Goal: Information Seeking & Learning: Compare options

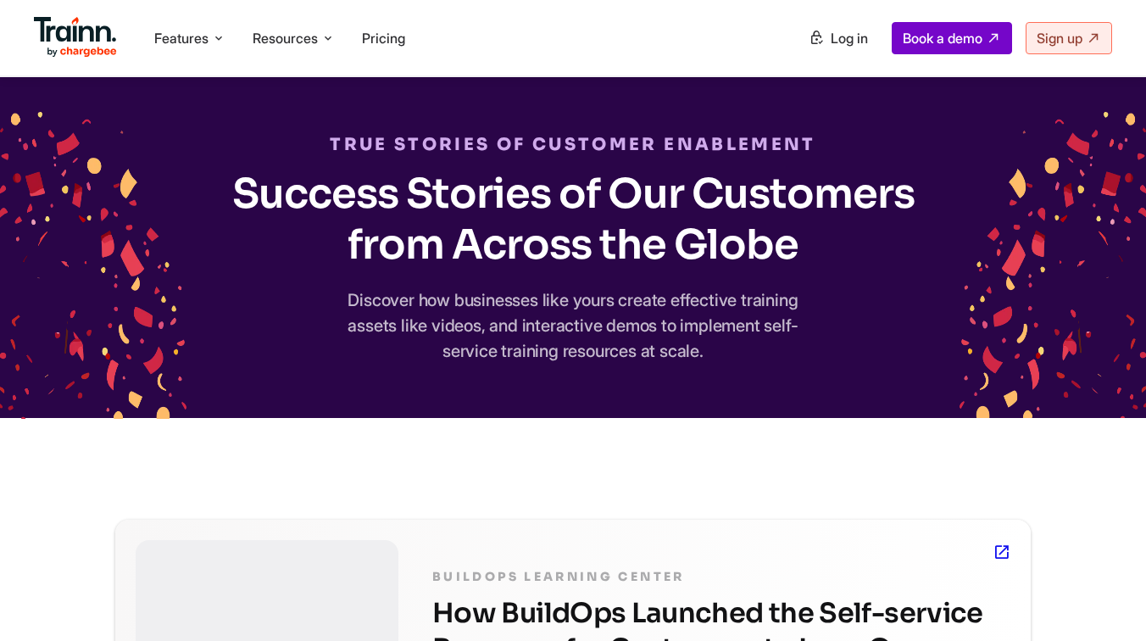
scroll to position [151, 0]
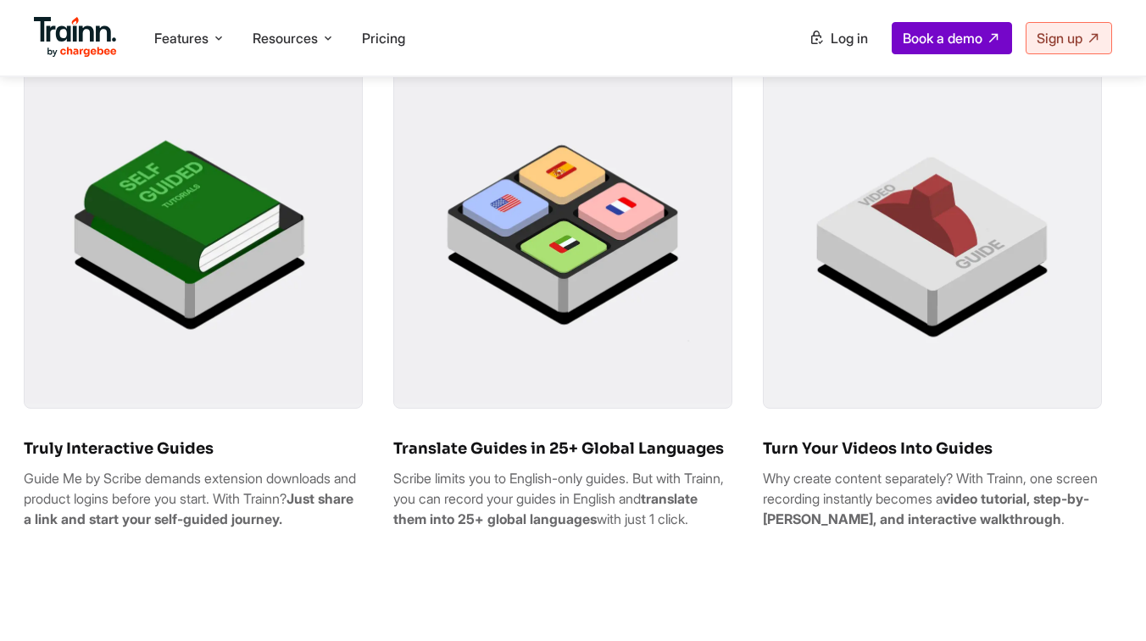
scroll to position [1051, 0]
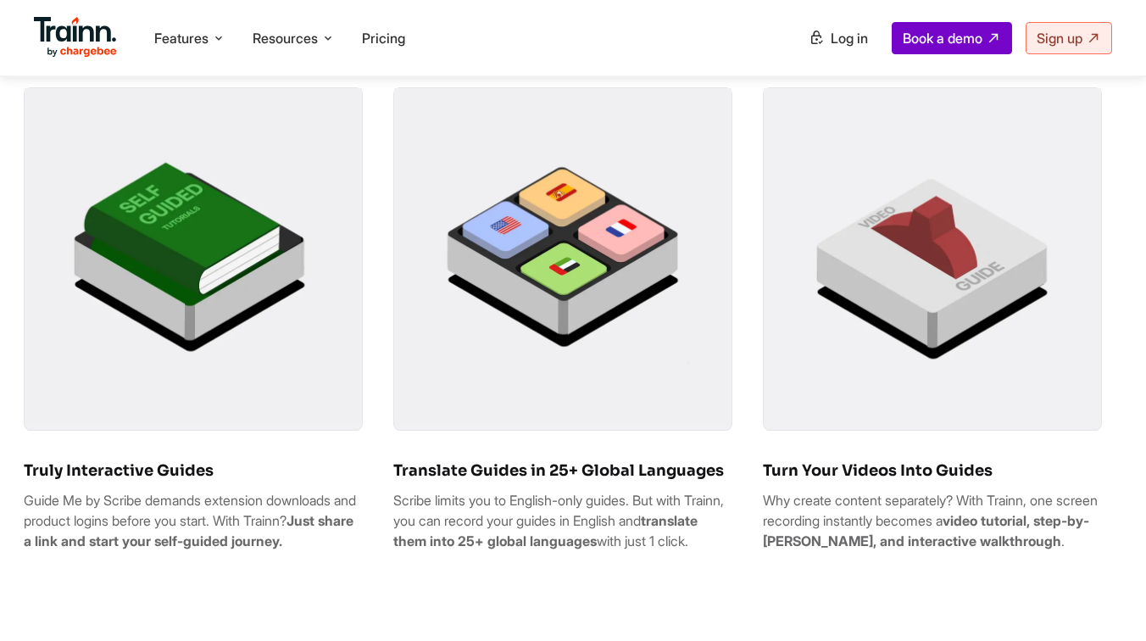
drag, startPoint x: 85, startPoint y: 582, endPoint x: 18, endPoint y: 510, distance: 98.3
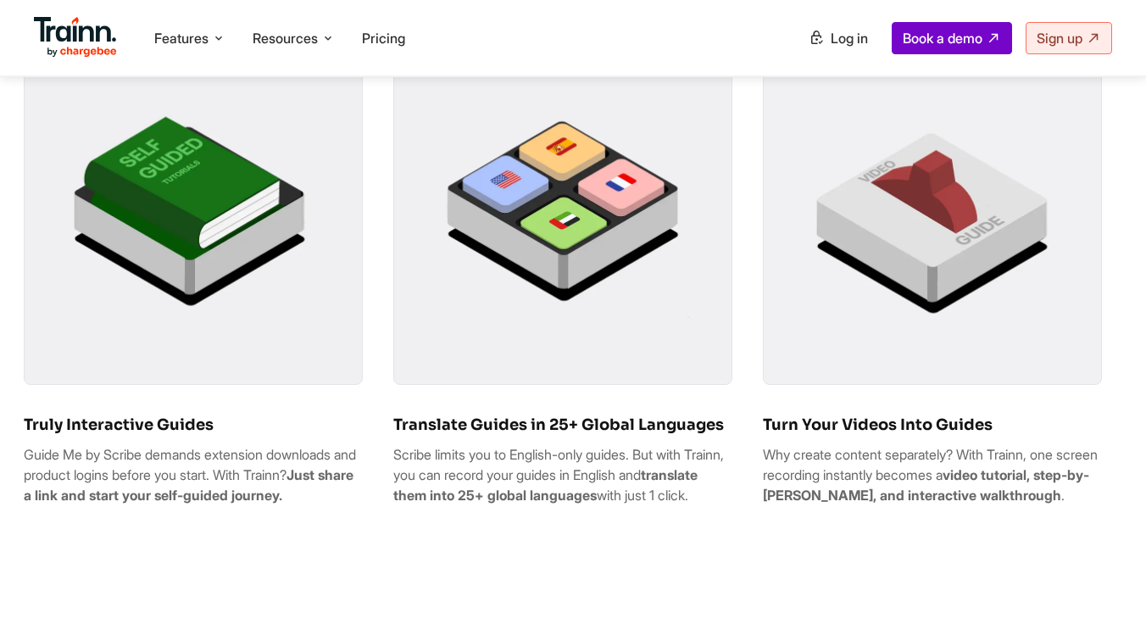
scroll to position [1097, 0]
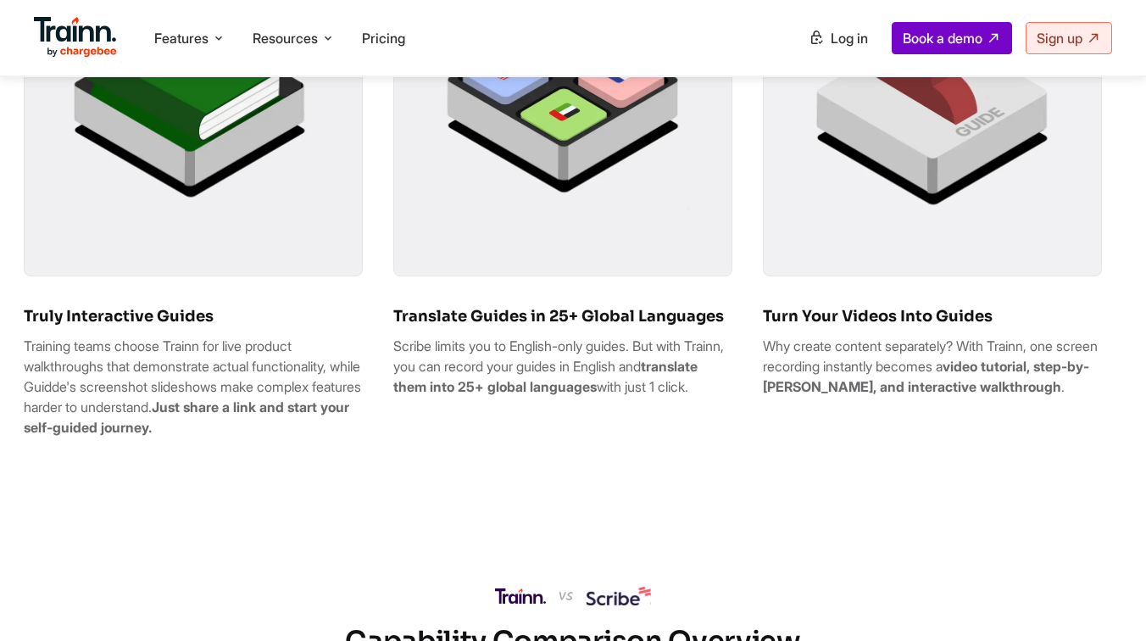
scroll to position [1212, 0]
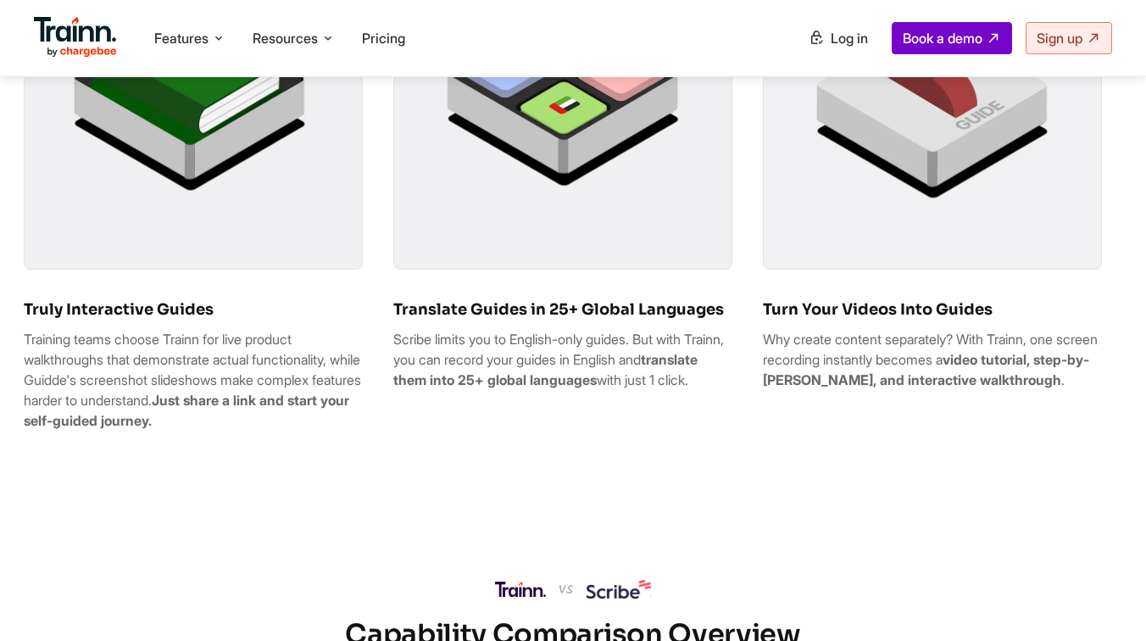
drag, startPoint x: 223, startPoint y: 417, endPoint x: 339, endPoint y: 432, distance: 117.1
click at [339, 430] on p "Training teams choose Trainn for live product walkthroughs that demonstrate act…" at bounding box center [193, 380] width 339 height 102
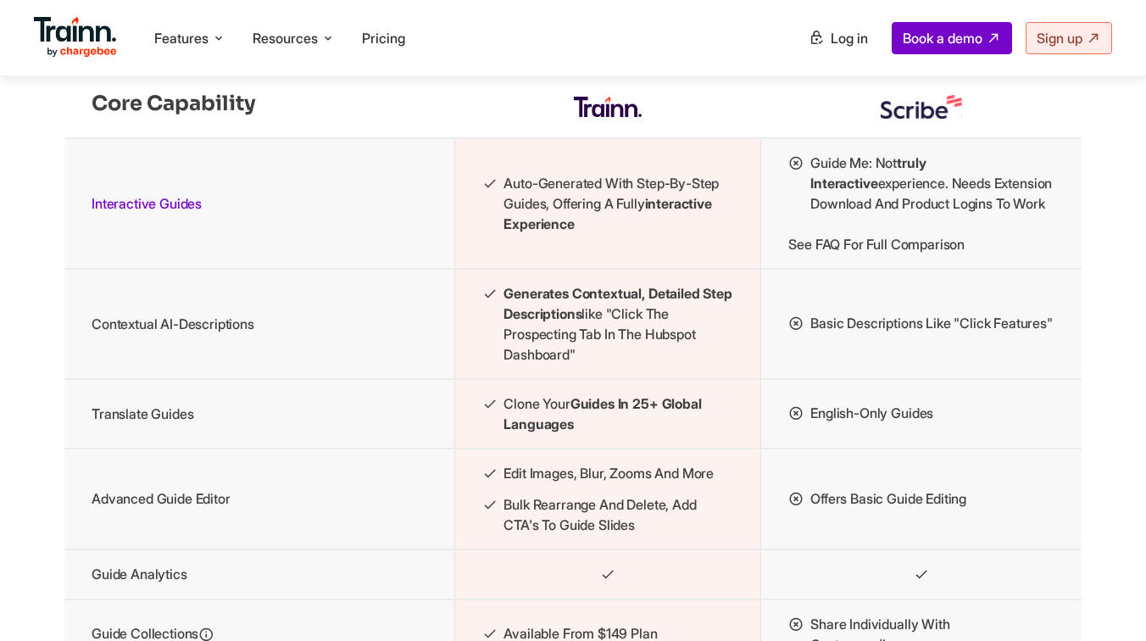
scroll to position [2372, 0]
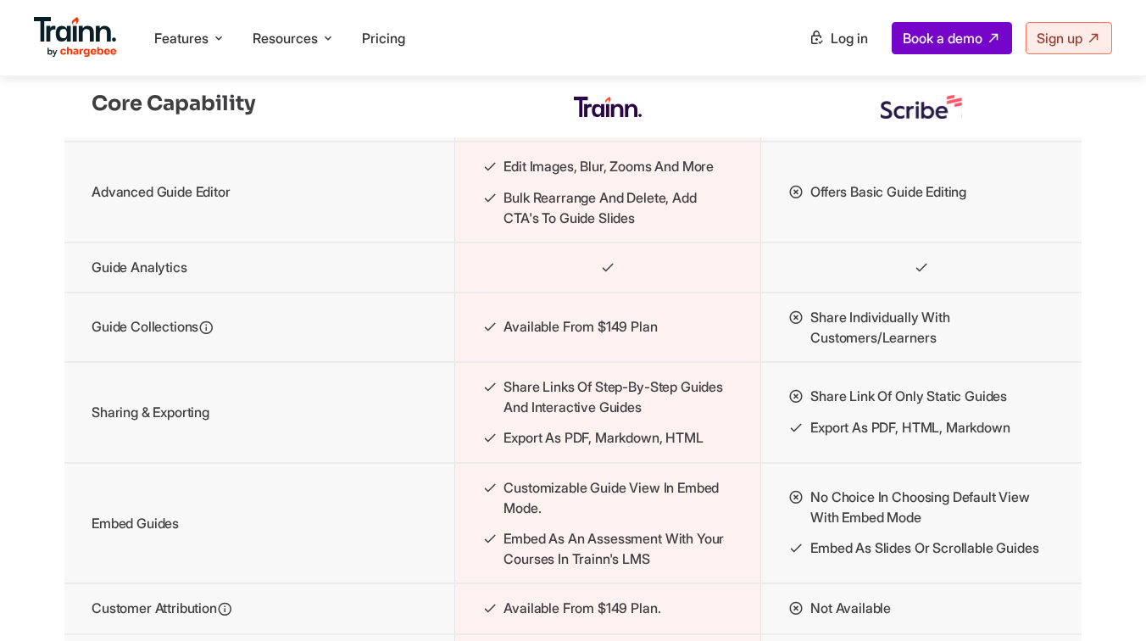
drag, startPoint x: 796, startPoint y: 353, endPoint x: 776, endPoint y: 353, distance: 19.5
click at [776, 353] on td "Share individually with customers/learners" at bounding box center [921, 326] width 320 height 69
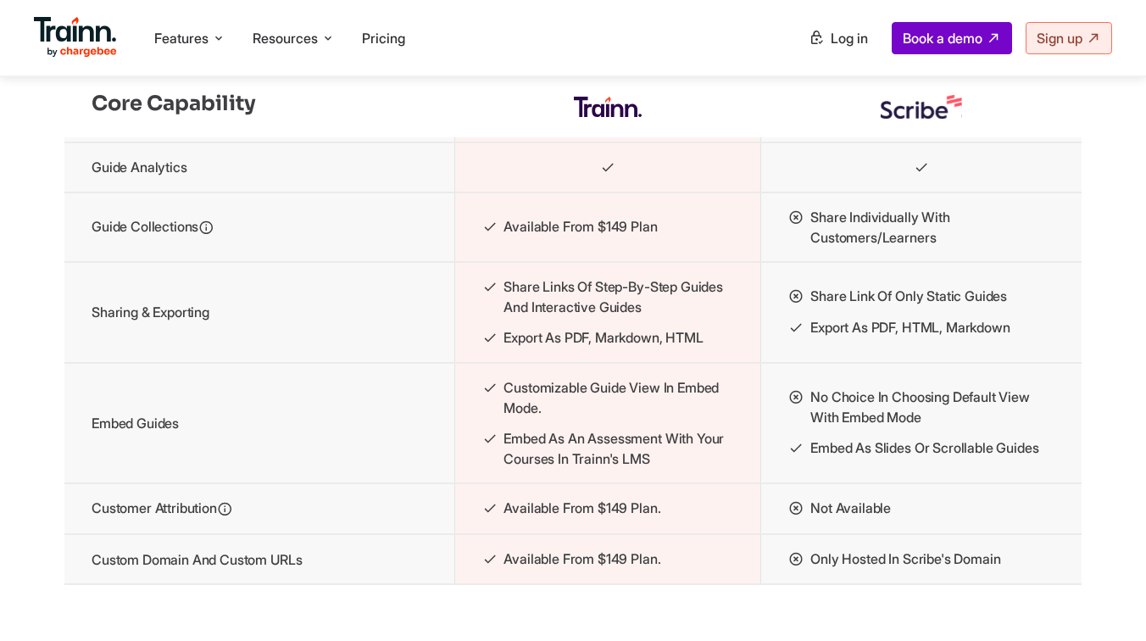
scroll to position [2486, 0]
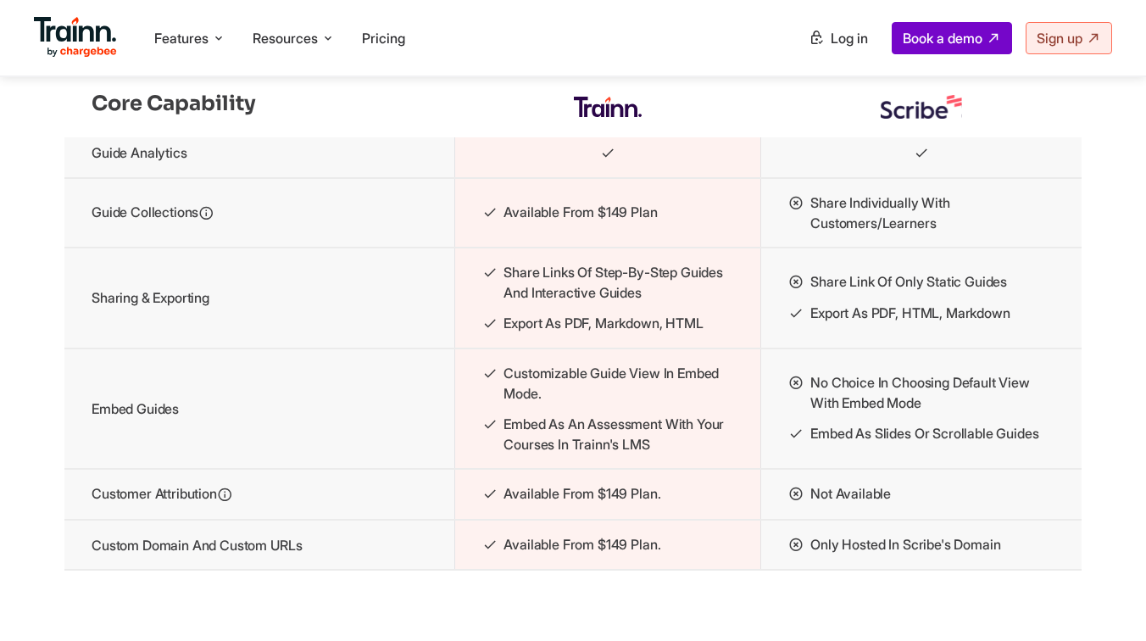
drag, startPoint x: 801, startPoint y: 323, endPoint x: 791, endPoint y: 322, distance: 10.2
click at [791, 292] on icon at bounding box center [795, 281] width 15 height 21
drag, startPoint x: 786, startPoint y: 317, endPoint x: 823, endPoint y: 316, distance: 37.3
click at [823, 292] on li "Share link of only static guides" at bounding box center [921, 281] width 266 height 21
drag, startPoint x: 796, startPoint y: 319, endPoint x: 783, endPoint y: 319, distance: 12.7
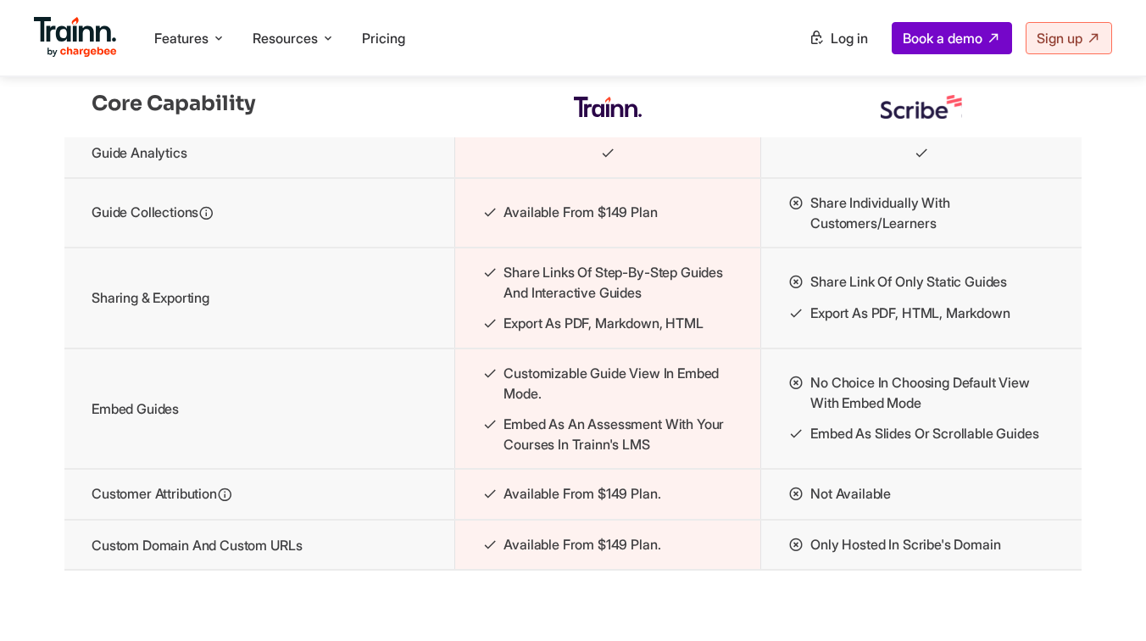
click at [783, 319] on td "Share link of only static guides Export as PDF, HTML, Markdown" at bounding box center [921, 297] width 320 height 101
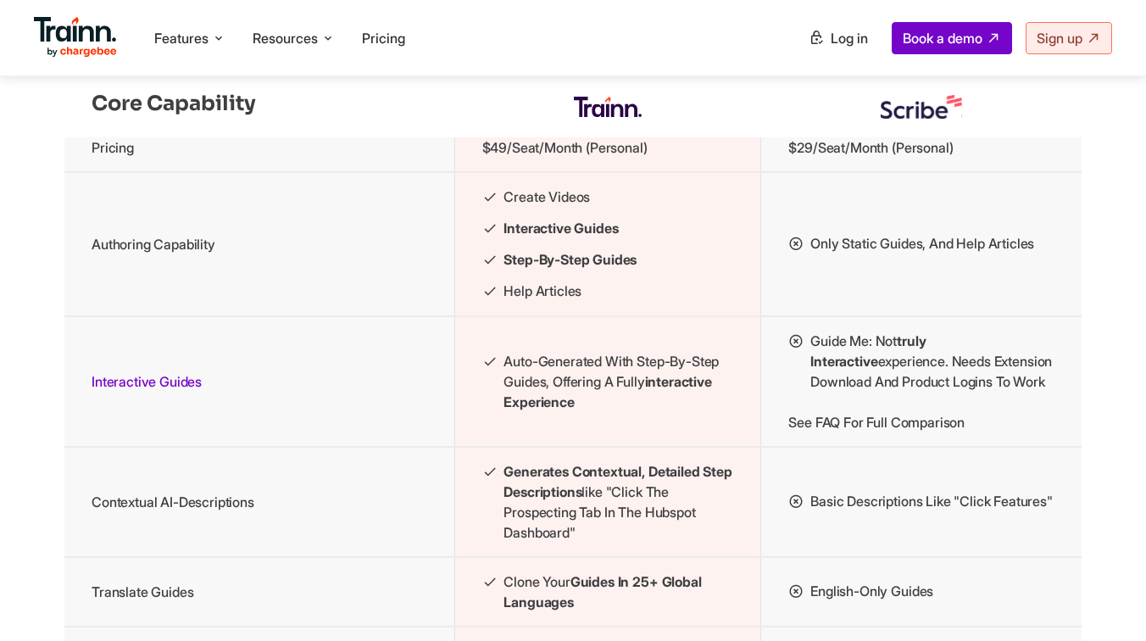
scroll to position [1885, 0]
drag, startPoint x: 787, startPoint y: 460, endPoint x: 957, endPoint y: 460, distance: 169.5
click at [957, 448] on td "Guide Me: Not truly interactive experience. Needs extension download and produc…" at bounding box center [921, 383] width 320 height 131
click at [954, 486] on td "Basic descriptions like "Click features"" at bounding box center [921, 503] width 320 height 110
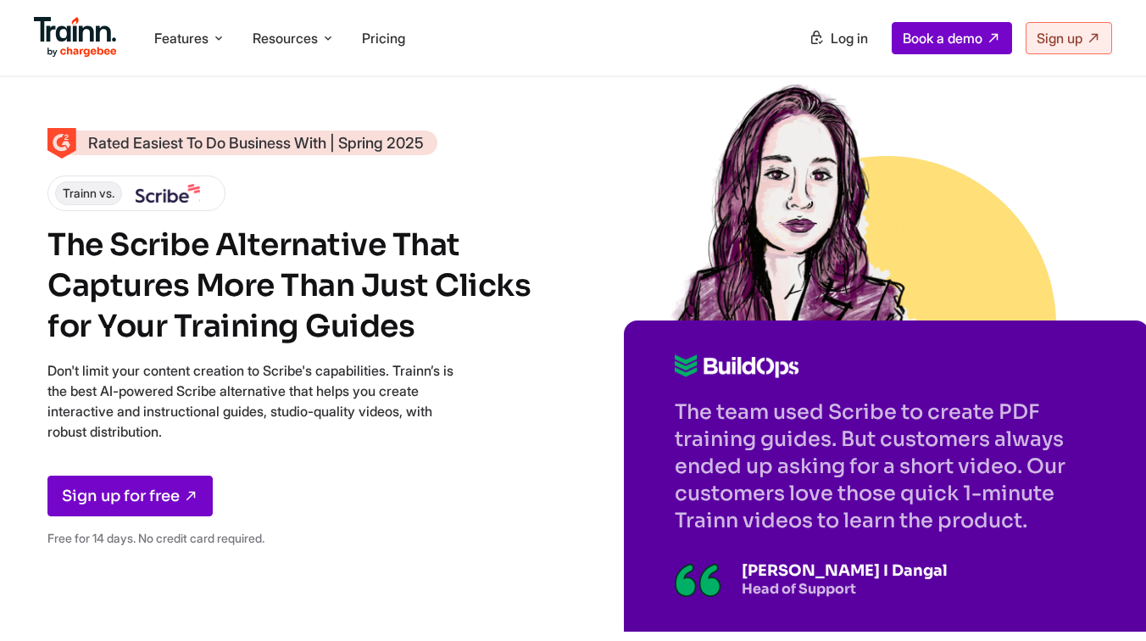
scroll to position [49, 0]
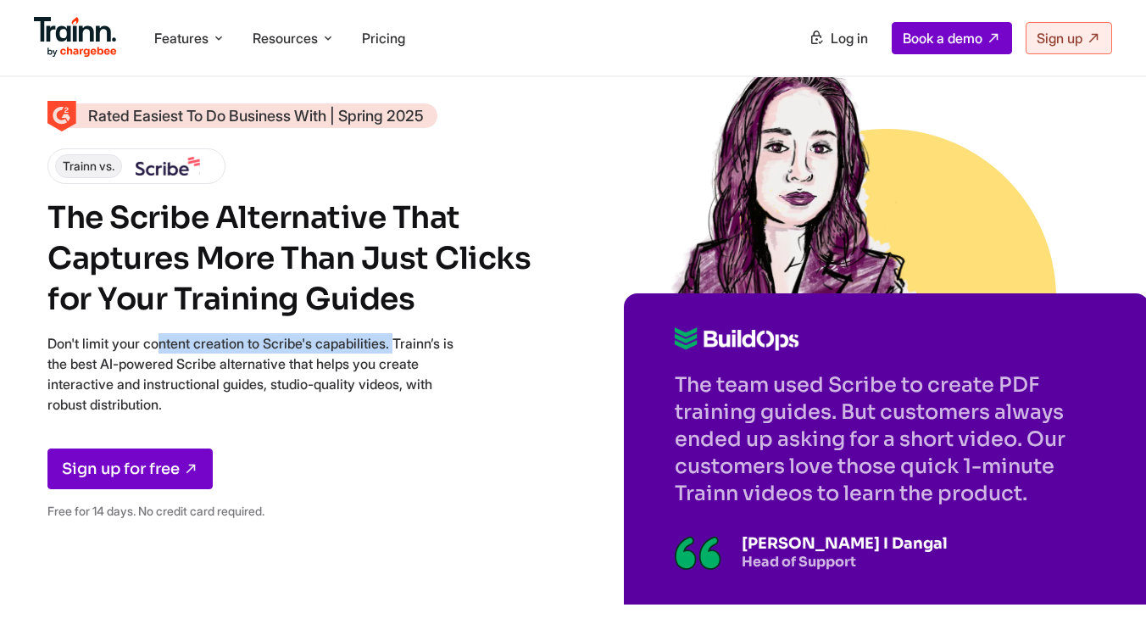
drag, startPoint x: 42, startPoint y: 342, endPoint x: 414, endPoint y: 347, distance: 371.2
click at [414, 347] on div "Rated Easiest To Do Business With | Spring 2025 Trainn vs. The Scribe Alternati…" at bounding box center [573, 310] width 1146 height 718
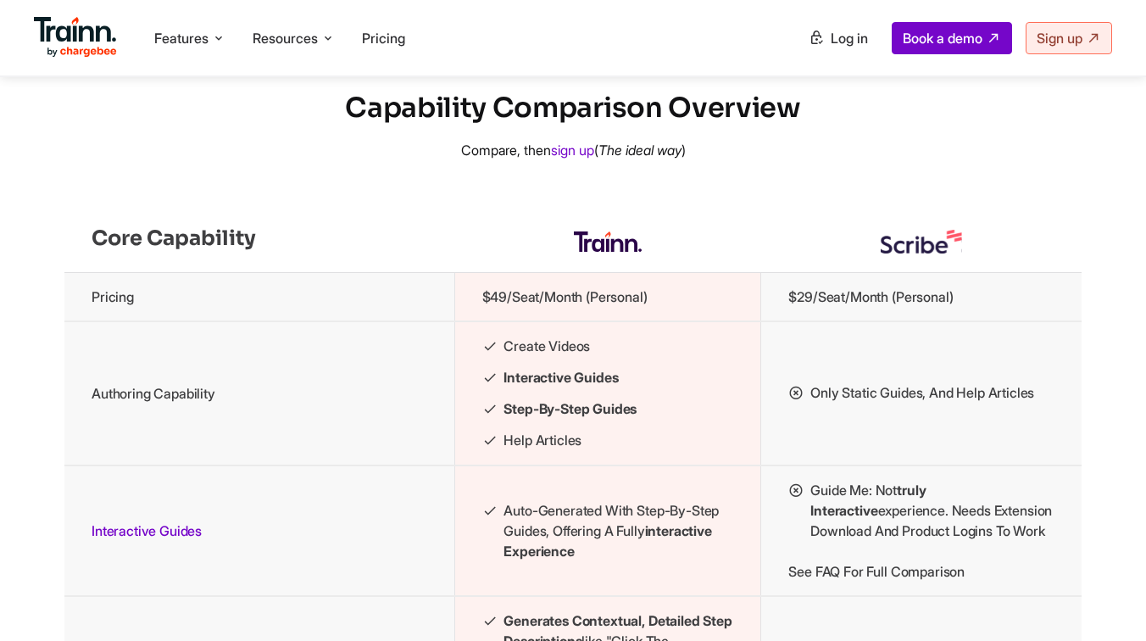
scroll to position [1708, 0]
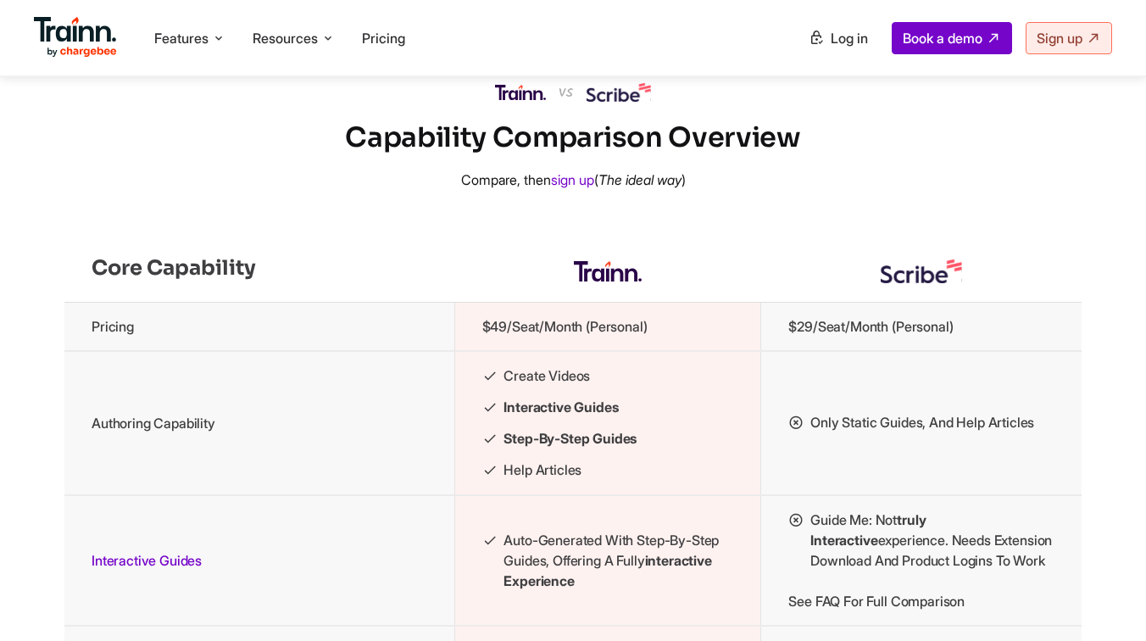
drag, startPoint x: 439, startPoint y: 197, endPoint x: 723, endPoint y: 206, distance: 284.0
click at [723, 190] on p "Compare, then sign up ( The ideal way )" at bounding box center [573, 179] width 1146 height 20
drag, startPoint x: 651, startPoint y: 110, endPoint x: 587, endPoint y: 110, distance: 63.6
click at [587, 102] on div at bounding box center [573, 92] width 1146 height 19
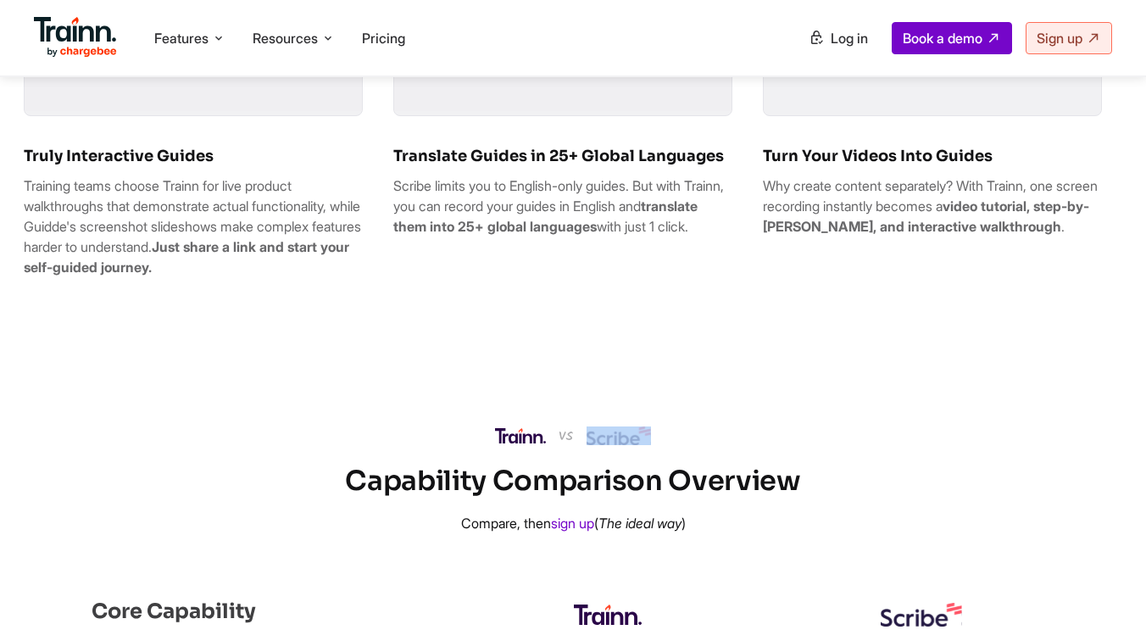
scroll to position [1347, 0]
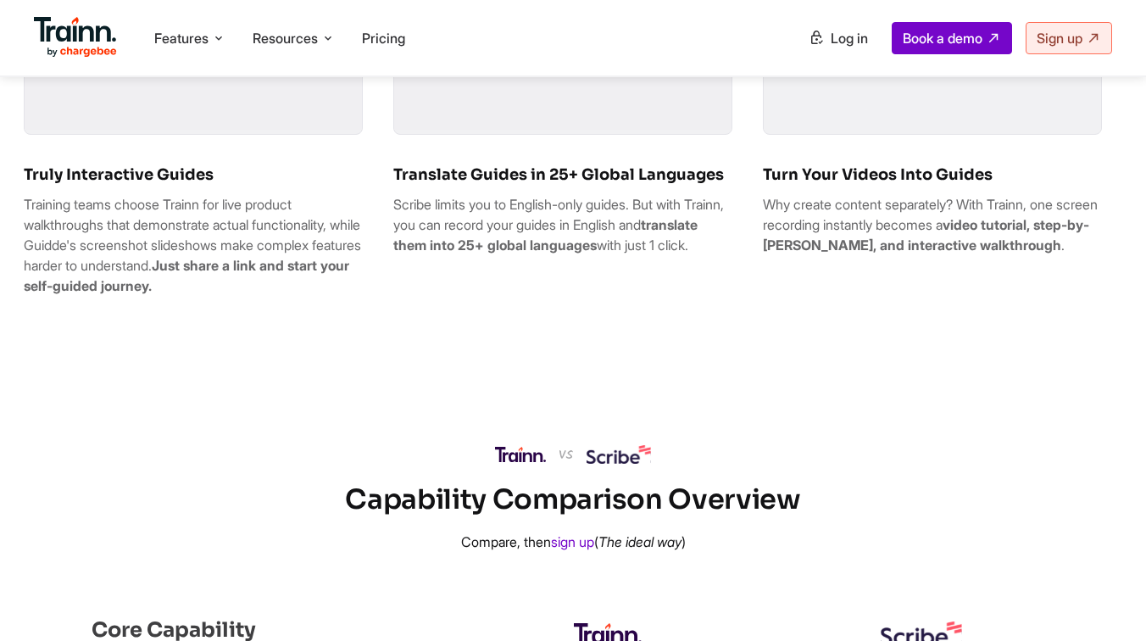
click at [591, 492] on div "Capability Comparison Overview Compare, then sign up ( The ideal way )" at bounding box center [573, 498] width 1146 height 107
drag, startPoint x: 586, startPoint y: 473, endPoint x: 658, endPoint y: 472, distance: 72.9
click at [658, 464] on div at bounding box center [573, 454] width 1146 height 19
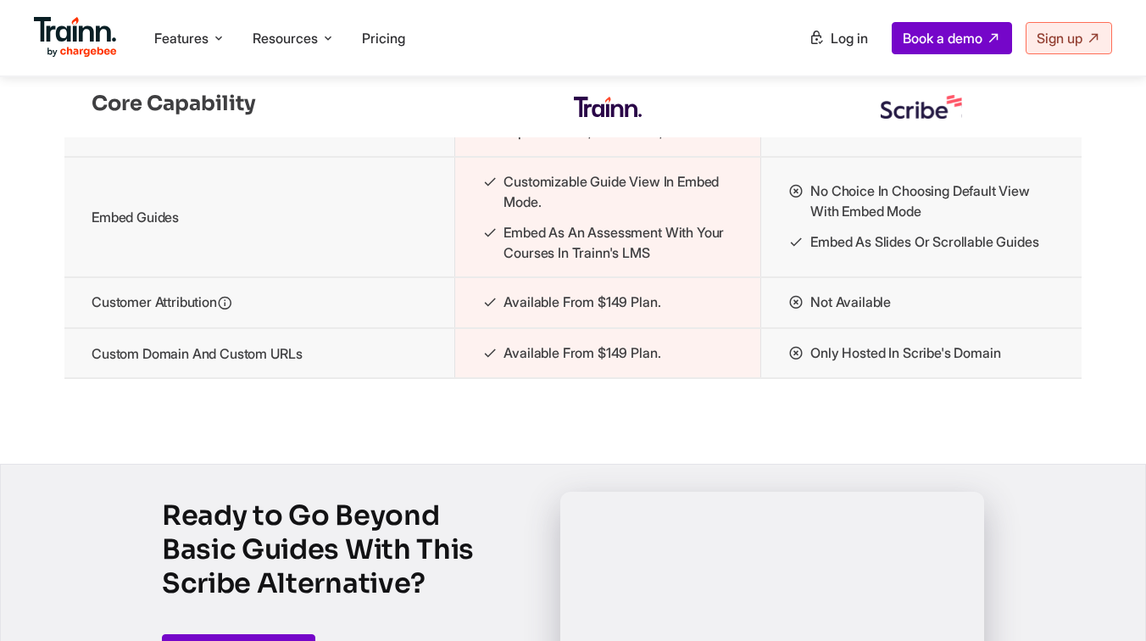
scroll to position [2680, 0]
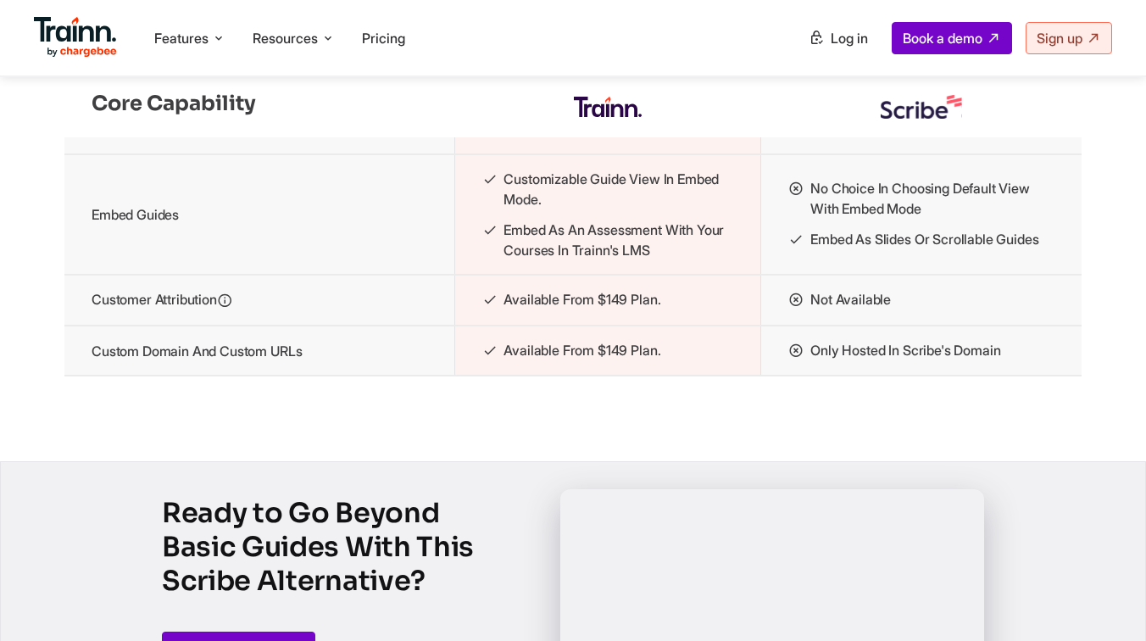
drag, startPoint x: 811, startPoint y: 242, endPoint x: 939, endPoint y: 242, distance: 128.0
click at [941, 219] on li "No choice in choosing default view with embed mode" at bounding box center [921, 198] width 266 height 41
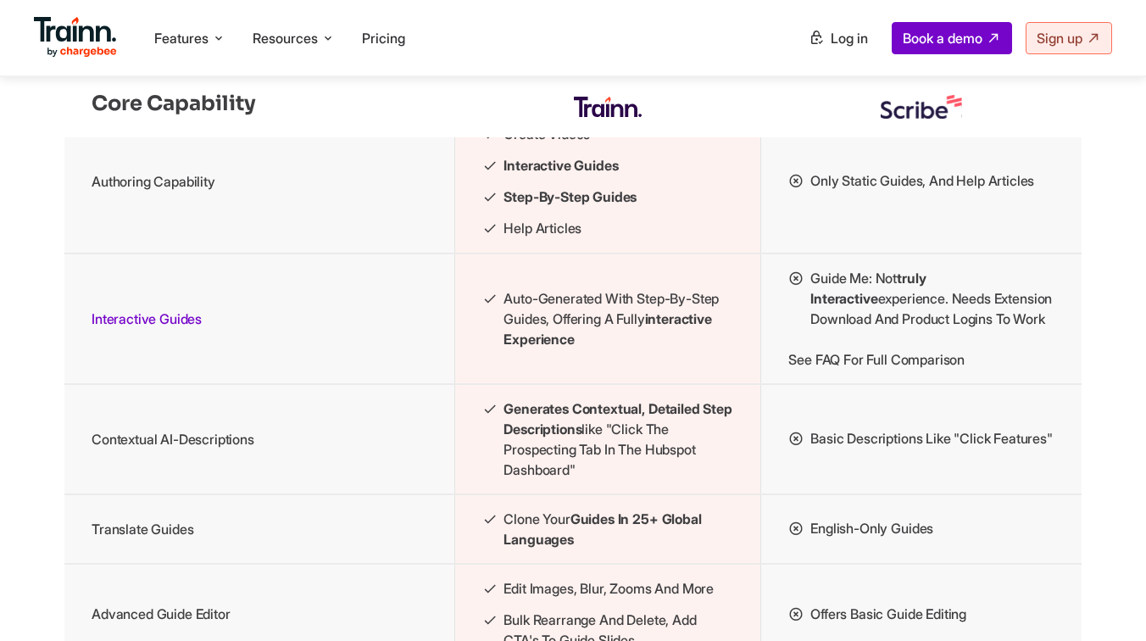
scroll to position [1945, 0]
